Goal: Information Seeking & Learning: Learn about a topic

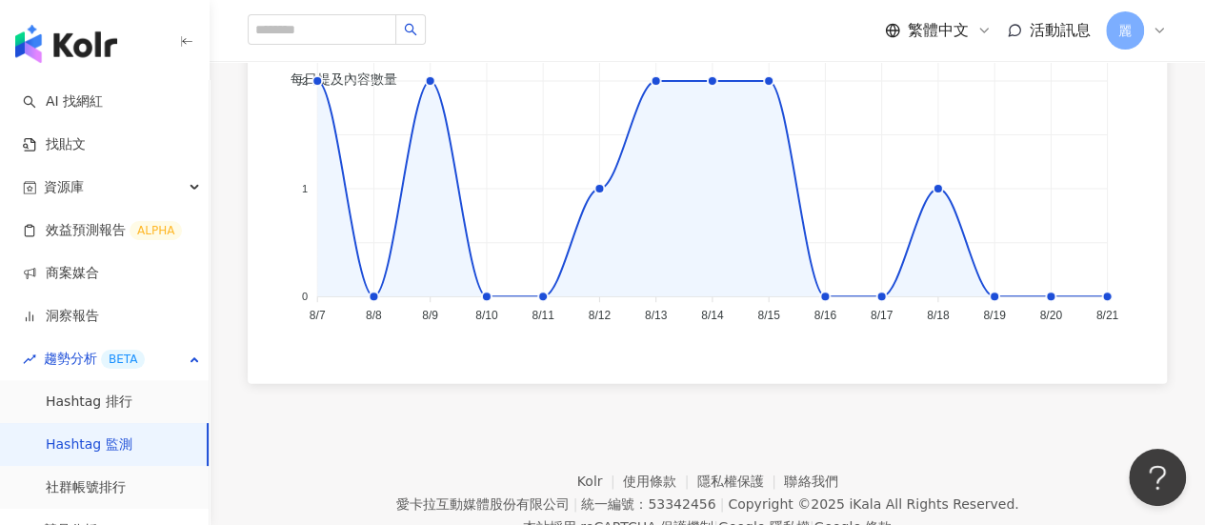
scroll to position [2749, 0]
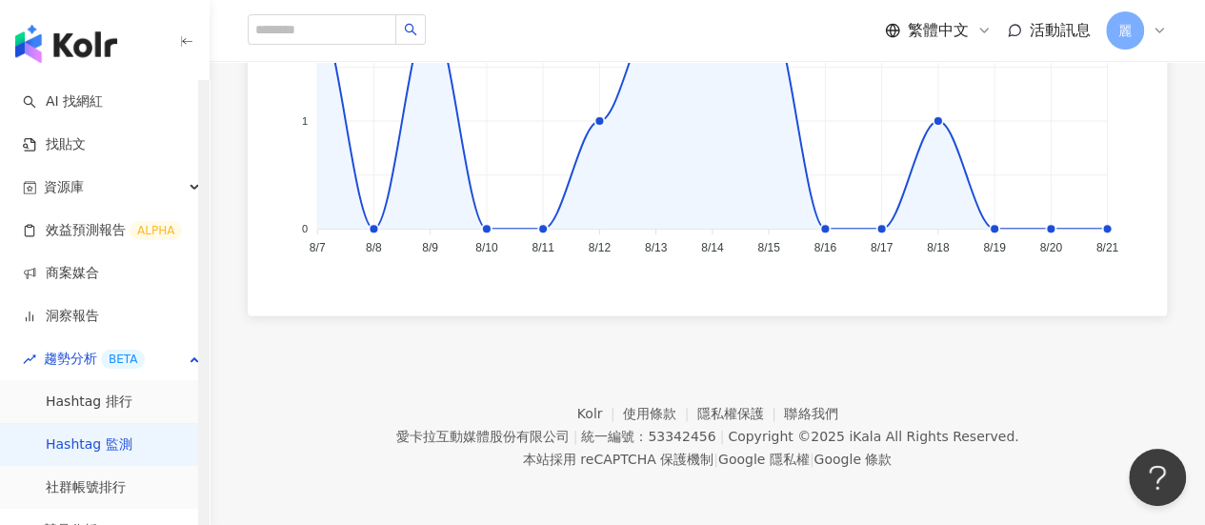
click at [91, 445] on link "Hashtag 監測" at bounding box center [89, 444] width 87 height 19
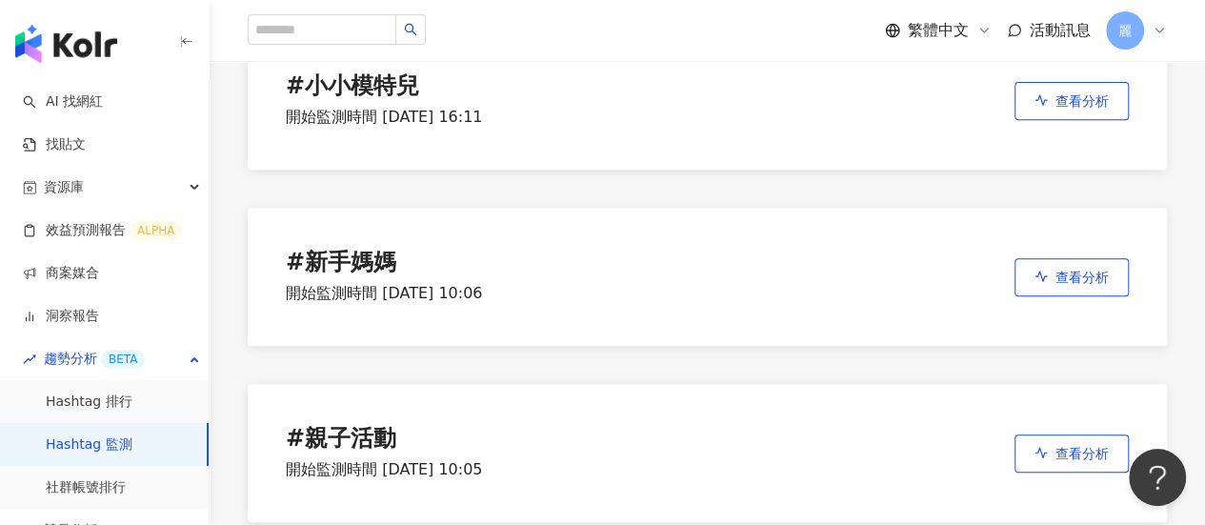
scroll to position [572, 0]
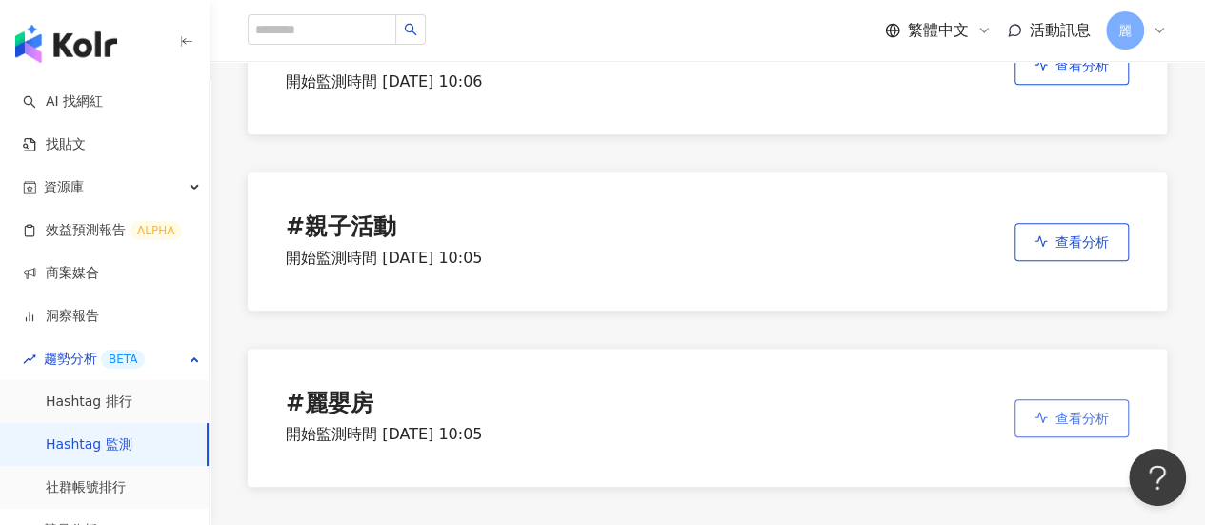
click at [1053, 424] on button "查看分析" at bounding box center [1072, 418] width 114 height 38
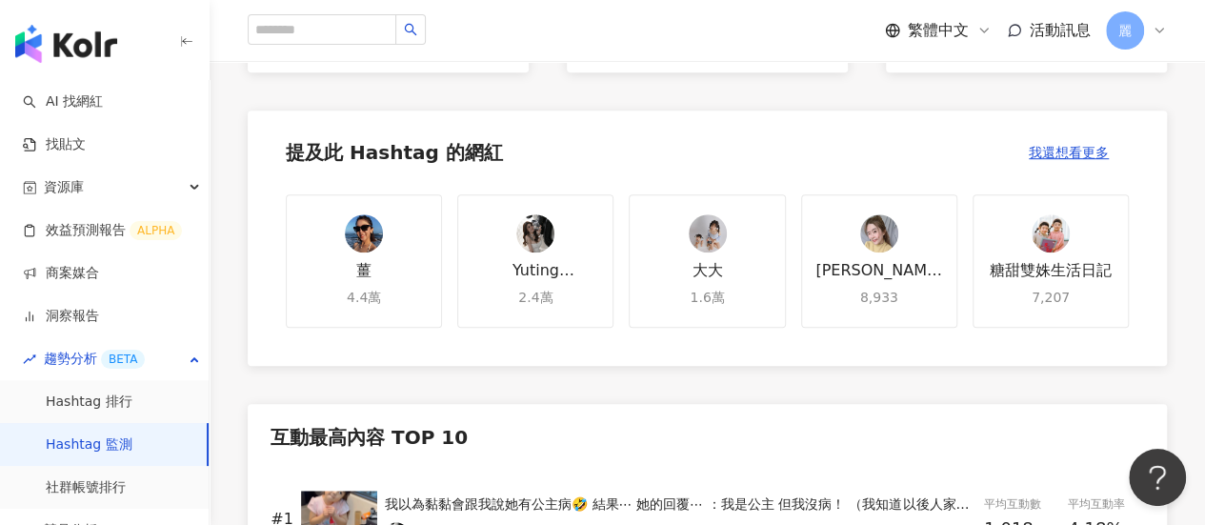
scroll to position [857, 0]
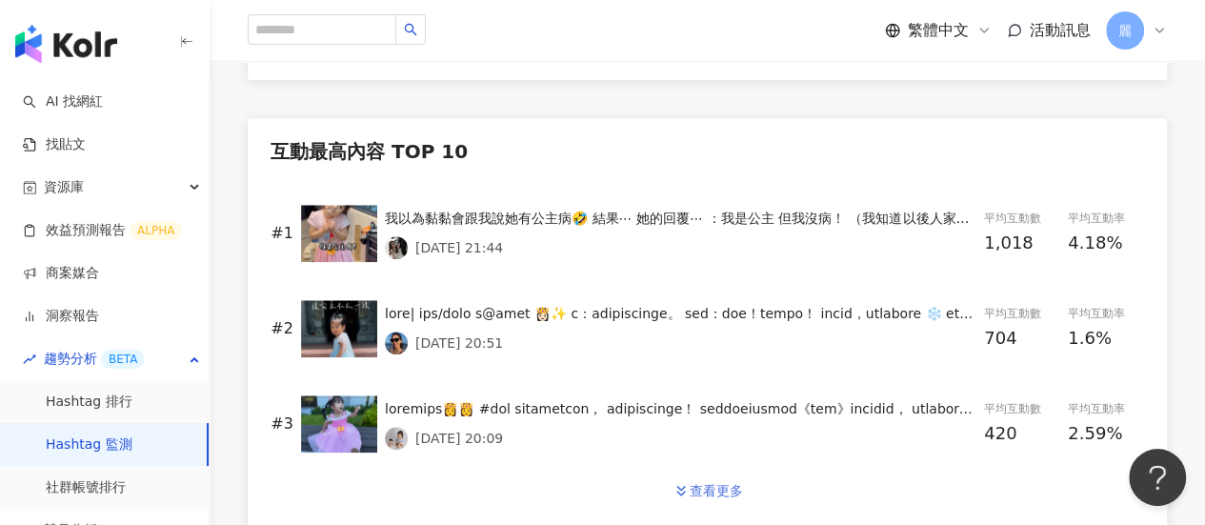
click at [693, 486] on div "查看更多" at bounding box center [716, 490] width 53 height 15
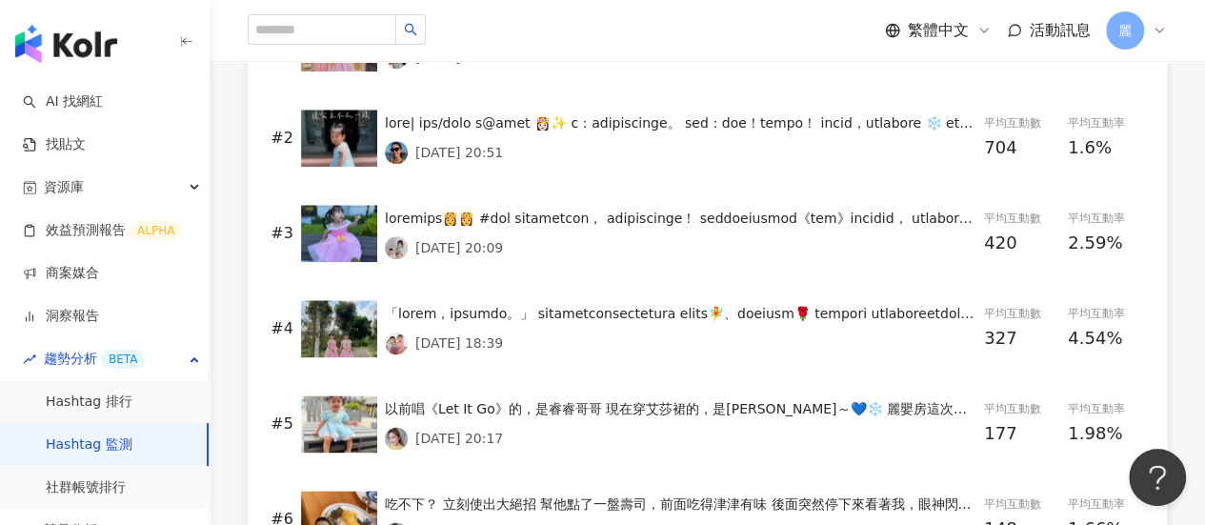
scroll to position [1143, 0]
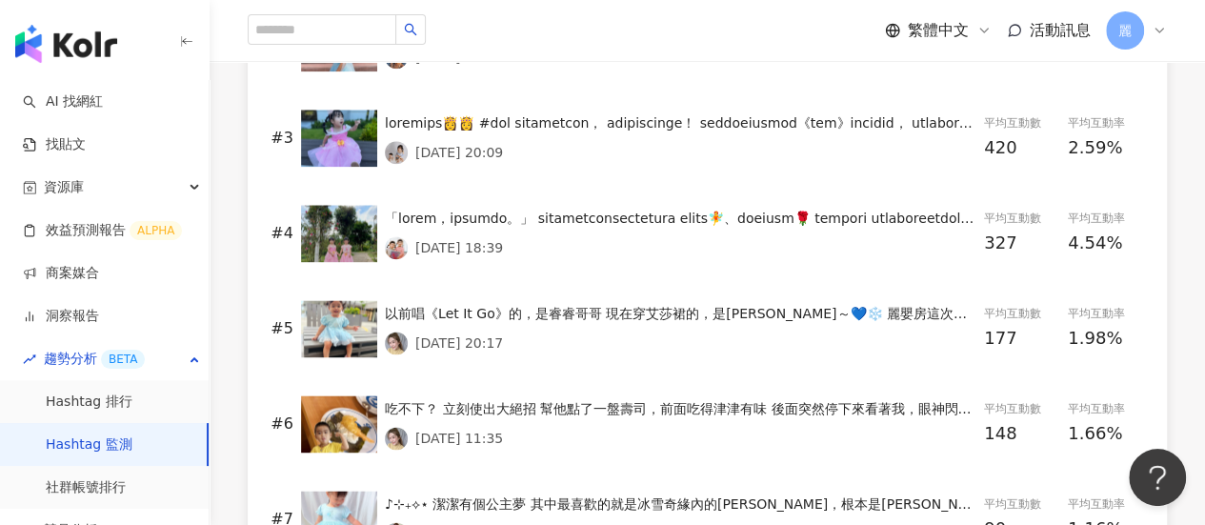
click at [865, 409] on div "吃不下？ 立刻使出大絕招 幫他點了一盤壽司，前面吃得津津有味 後面突然停下來看著我，眼神閃爍： 「媽媽辛苦了，我愛妳～這是我點給妳吃的！」 還順手送上一個親親…" at bounding box center [681, 408] width 592 height 21
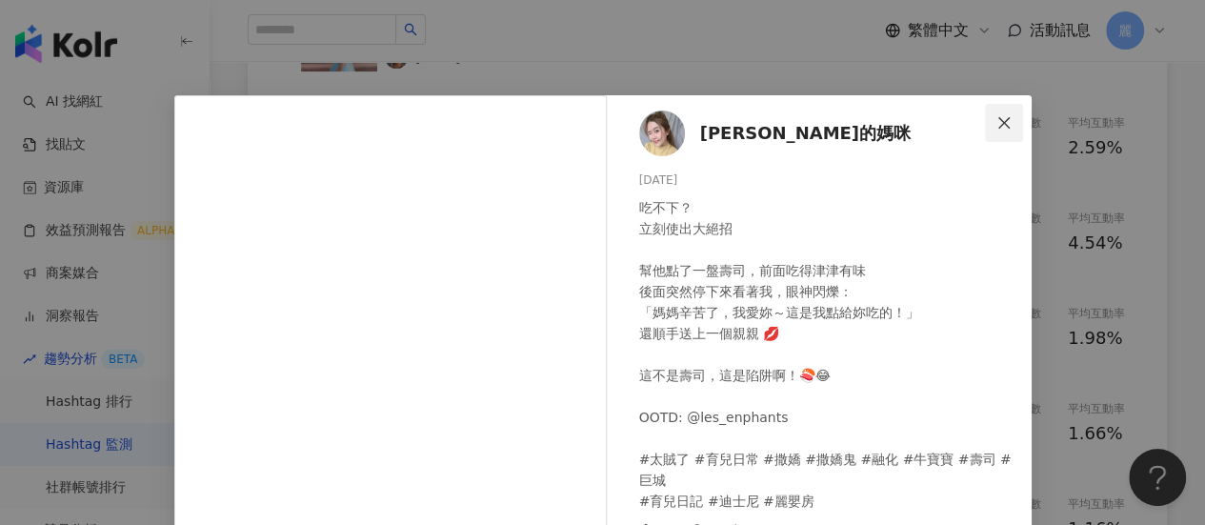
click at [998, 119] on icon "close" at bounding box center [1003, 121] width 11 height 11
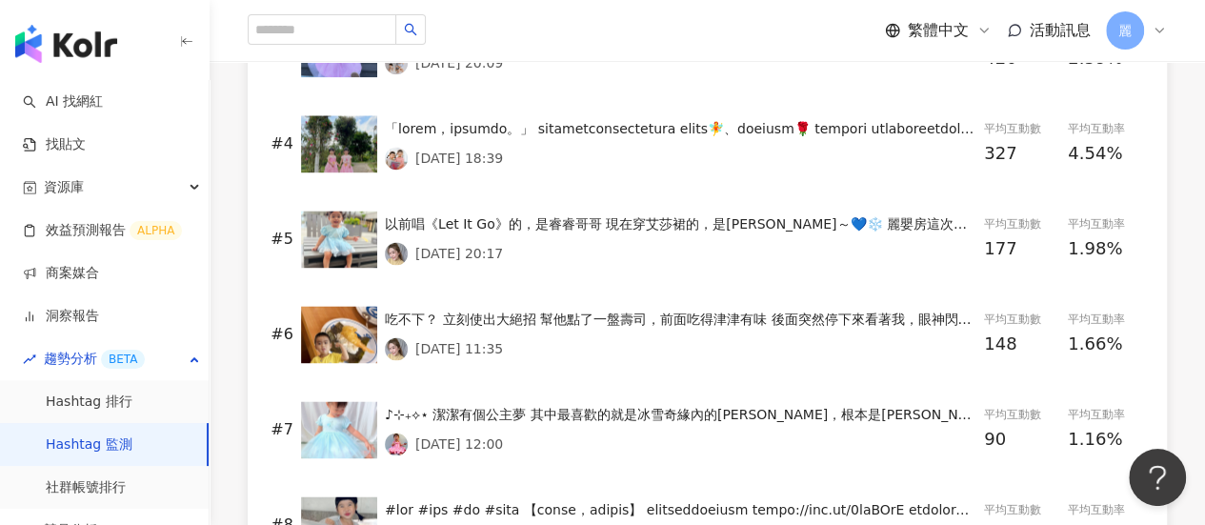
scroll to position [1334, 0]
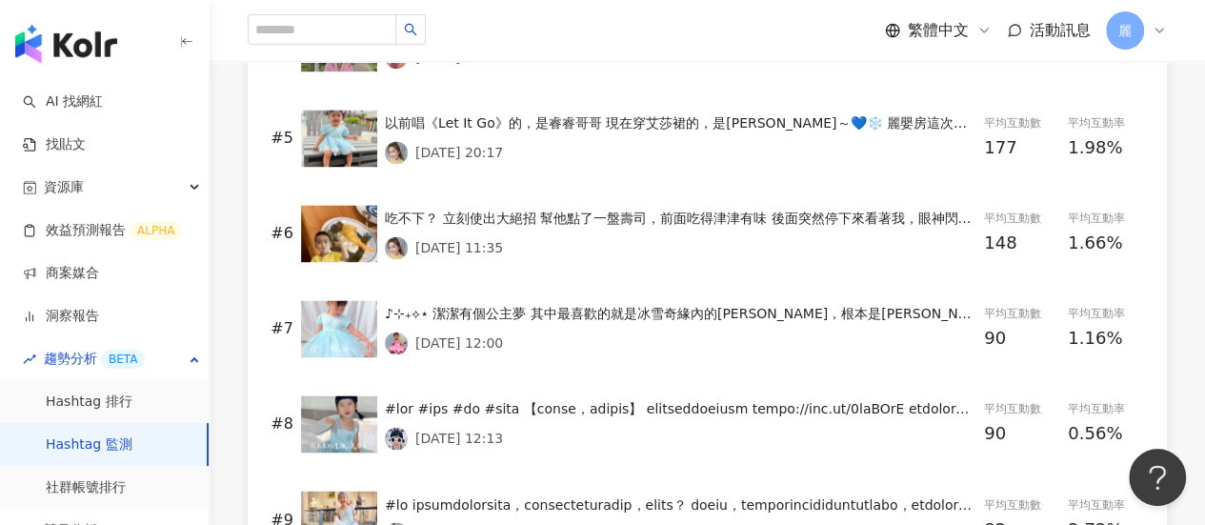
click at [854, 313] on div "♪⊹₊⟡⋆ 潔潔有個公主夢 其中最喜歡的就是冰雪奇緣內的[PERSON_NAME]，根本是[PERSON_NAME]的小粉絲(๑˃́ꇴ˂̀๑) 這次麗嬰房迪士…" at bounding box center [681, 313] width 592 height 21
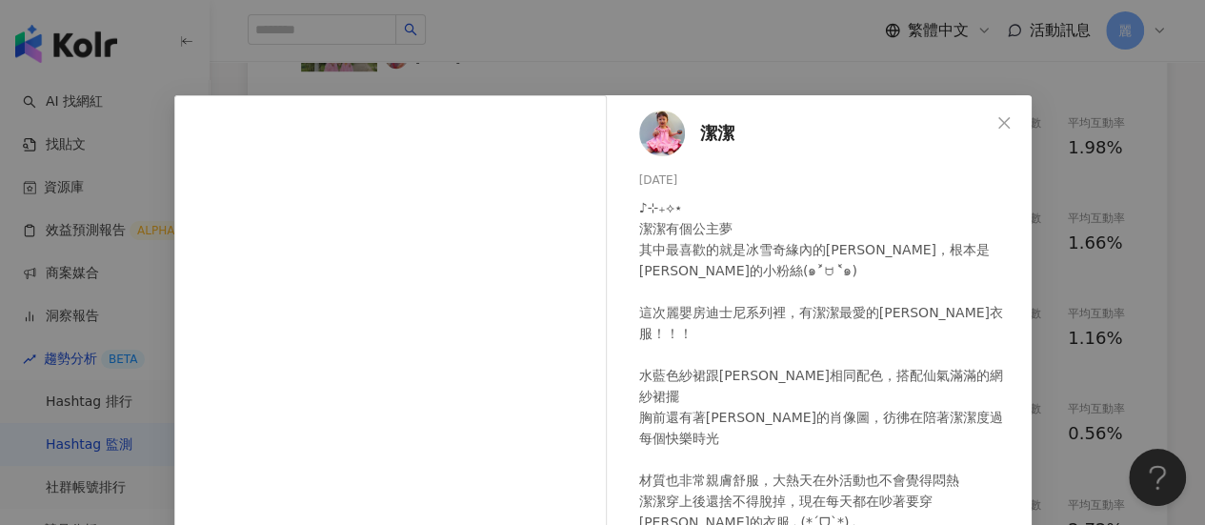
click at [998, 123] on icon "close" at bounding box center [1003, 121] width 11 height 11
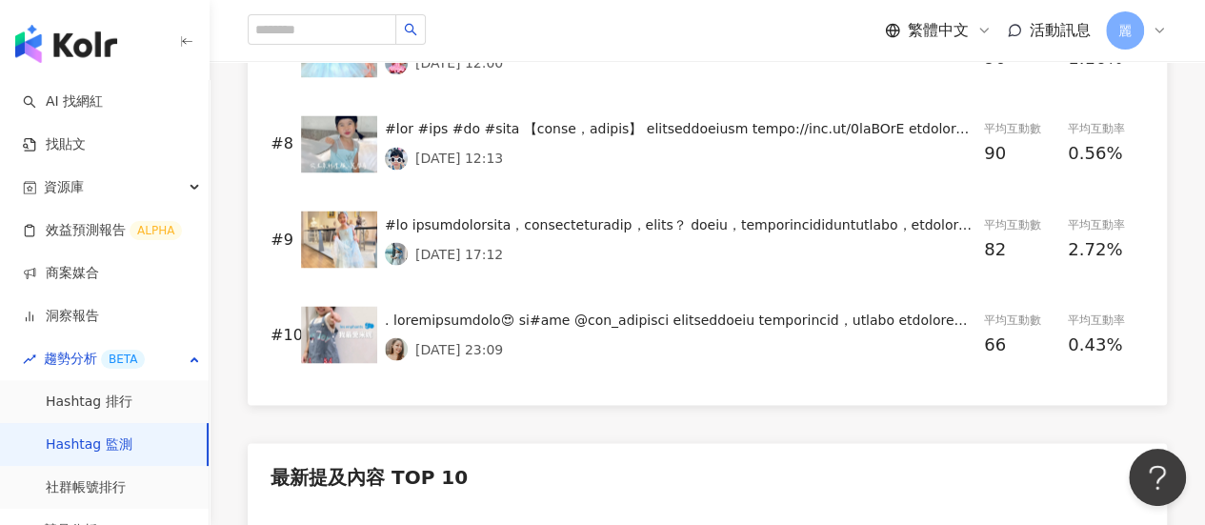
scroll to position [1619, 0]
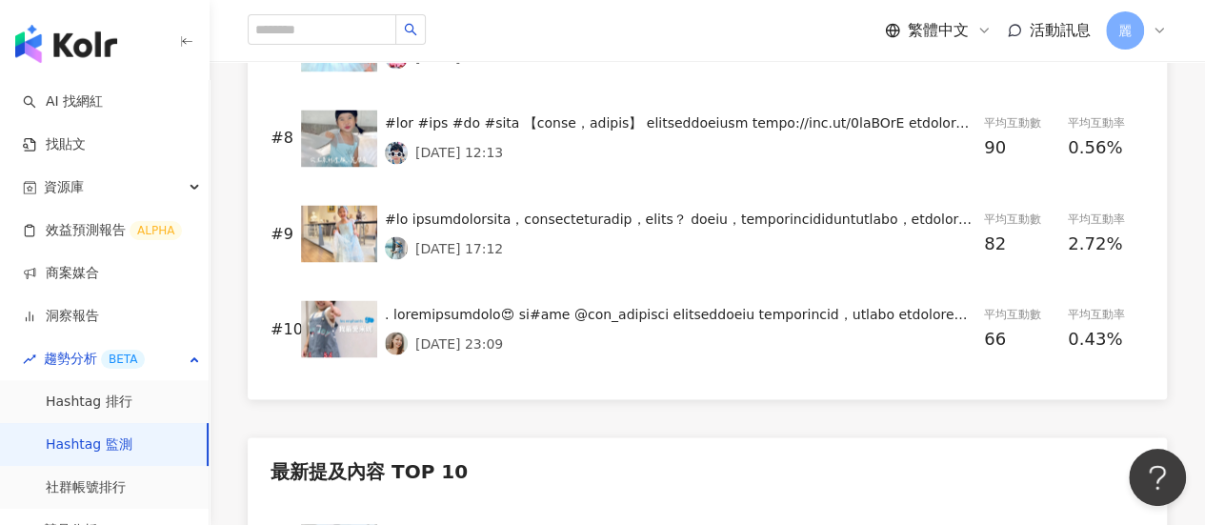
click at [840, 313] on div at bounding box center [681, 313] width 592 height 21
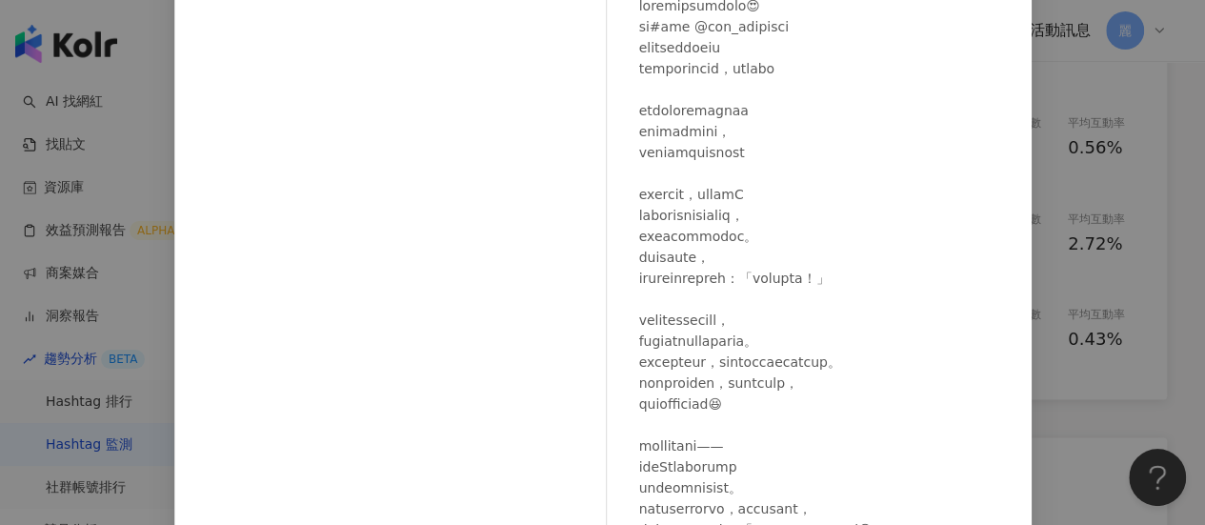
scroll to position [191, 0]
